Goal: Task Accomplishment & Management: Manage account settings

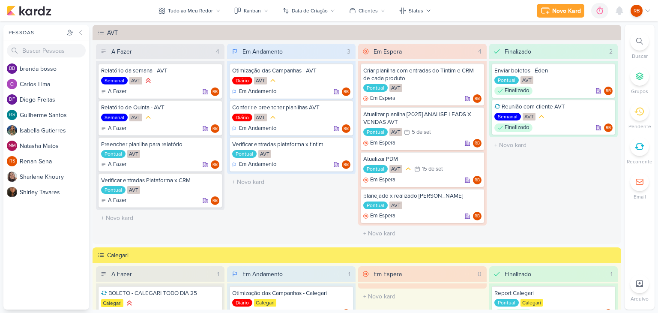
click at [67, 23] on div "Preferências de Quadros [GEOGRAPHIC_DATA] Organização Não tem nenhum quadro aqu…" at bounding box center [329, 166] width 658 height 291
click at [342, 71] on icon at bounding box center [344, 72] width 4 height 5
click at [588, 12] on icon at bounding box center [587, 10] width 9 height 9
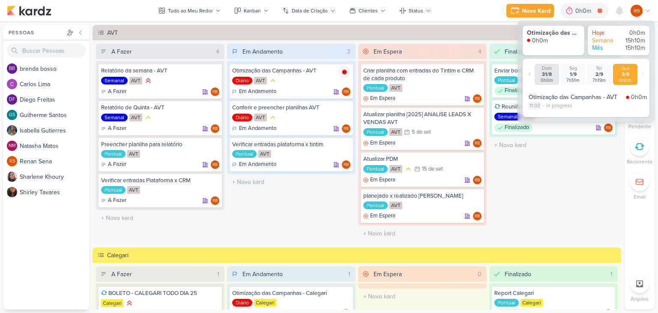
click at [538, 105] on div "11:02" at bounding box center [535, 106] width 12 height 8
select select "11"
click at [535, 119] on select "00 01 02 03 04 05 06 07 08 09 10 11 12 13 14 15 16 17 18 19 20 21 22 23" at bounding box center [535, 116] width 12 height 10
click at [550, 115] on select "00 01 02 03 04 05 06 07 08 09 10 11 12 13 14 15 16 17 18 19 20 21 22 23 24 25 2…" at bounding box center [550, 116] width 12 height 10
click at [544, 111] on select "00 01 02 03 04 05 06 07 08 09 10 11 12 13 14 15 16 17 18 19 20 21 22 23 24 25 2…" at bounding box center [550, 116] width 12 height 10
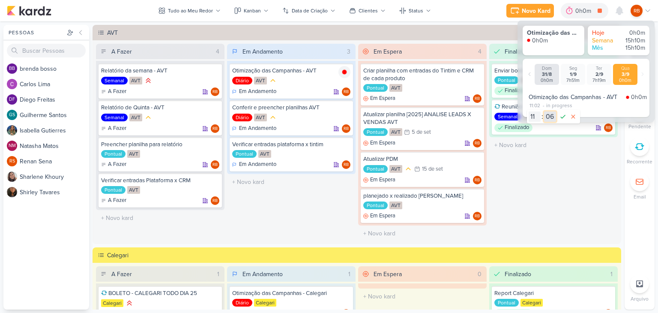
click at [549, 115] on select "00 01 02 03 04 05 06 07 08 09 10 11 12 13 14 15 16 17 18 19 20 21 22 23 24 25 2…" at bounding box center [550, 116] width 12 height 10
click at [544, 111] on select "00 01 02 03 04 05 06 07 08 09 10 11 12 13 14 15 16 17 18 19 20 21 22 23 24 25 2…" at bounding box center [550, 116] width 12 height 10
click at [565, 117] on icon at bounding box center [563, 116] width 10 height 10
click at [597, 11] on icon at bounding box center [600, 11] width 12 height 12
click at [593, 12] on div "0h0m" at bounding box center [596, 10] width 18 height 9
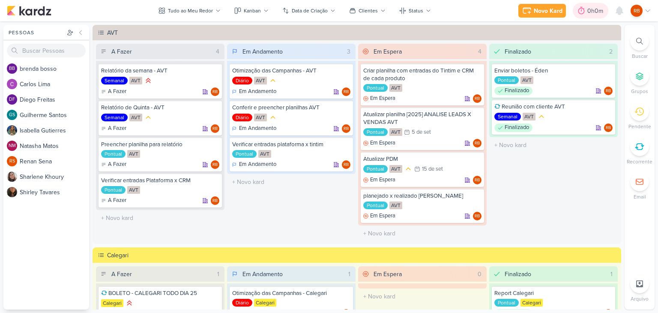
click at [593, 12] on div "0h0m" at bounding box center [596, 10] width 18 height 9
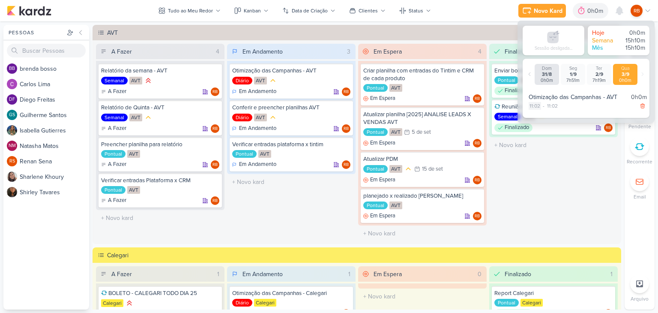
click at [536, 106] on div "11:02" at bounding box center [535, 106] width 12 height 8
select select "2"
click at [534, 120] on select "00 01 02 03 04 05 06 07 08 09 10 11 12 13 14 15 16 17 18 19 20 21 22 23" at bounding box center [535, 117] width 12 height 10
select select "10"
click at [529, 112] on select "00 01 02 03 04 05 06 07 08 09 10 11 12 13 14 15 16 17 18 19 20 21 22 23" at bounding box center [535, 117] width 12 height 10
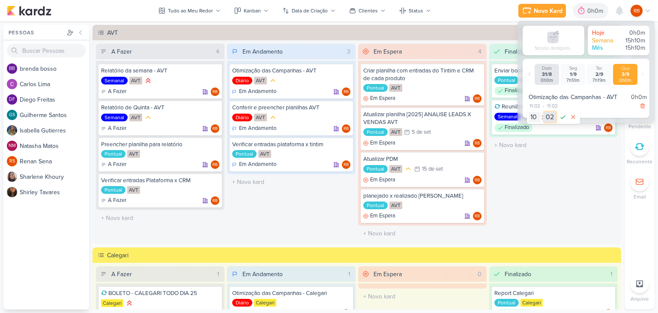
click at [550, 115] on select "00 01 02 03 04 05 06 07 08 09 10 11 12 13 14 15 16 17 18 19 20 21 22 23 24 25 2…" at bounding box center [550, 117] width 12 height 10
select select "6"
click at [544, 112] on select "00 01 02 03 04 05 06 07 08 09 10 11 12 13 14 15 16 17 18 19 20 21 22 23 24 25 2…" at bounding box center [550, 117] width 12 height 10
click at [561, 118] on icon at bounding box center [563, 117] width 10 height 10
click at [585, 14] on div "0h56m" at bounding box center [594, 10] width 21 height 9
